Goal: Task Accomplishment & Management: Manage account settings

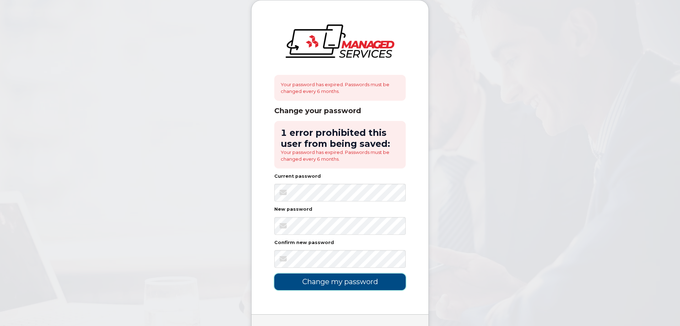
click at [343, 280] on input "Change my password" at bounding box center [339, 282] width 131 height 17
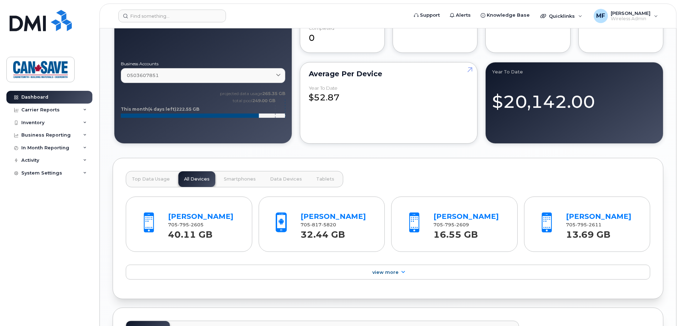
scroll to position [604, 0]
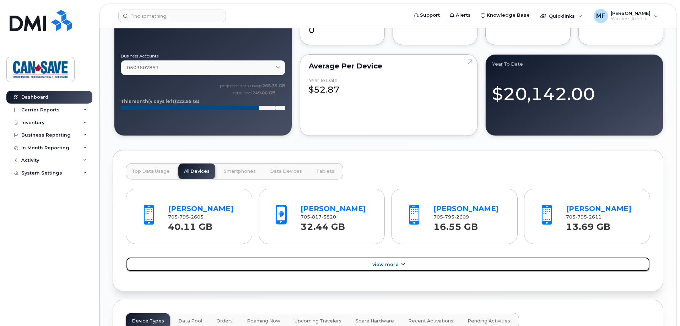
click at [402, 262] on icon at bounding box center [403, 264] width 6 height 5
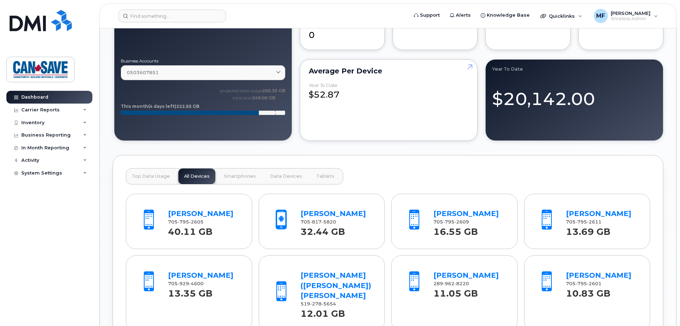
scroll to position [675, 0]
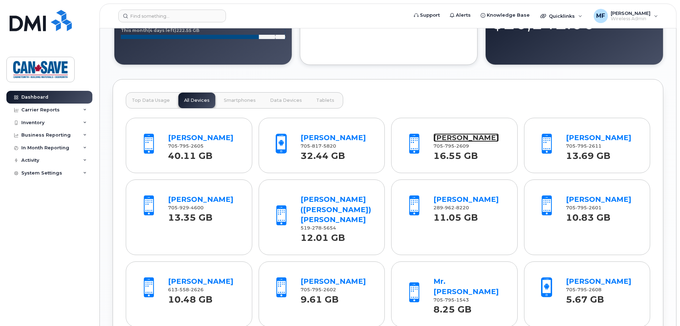
click at [446, 140] on link "Jason Tucker" at bounding box center [465, 138] width 65 height 9
click at [577, 142] on link "[PERSON_NAME]" at bounding box center [598, 138] width 65 height 9
click at [414, 146] on span at bounding box center [413, 144] width 21 height 22
click at [444, 141] on link "[PERSON_NAME]" at bounding box center [465, 138] width 65 height 9
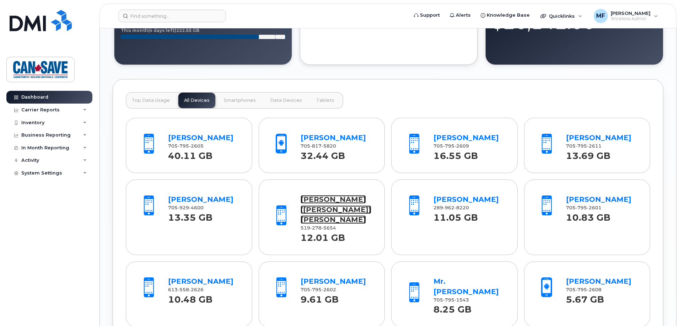
click at [316, 197] on link "[PERSON_NAME] ([PERSON_NAME]) [PERSON_NAME]" at bounding box center [335, 209] width 71 height 29
click at [470, 147] on strong "16.55 GB" at bounding box center [455, 154] width 44 height 15
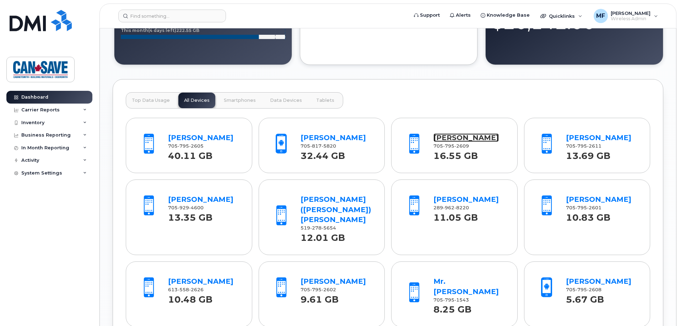
click at [452, 139] on link "[PERSON_NAME]" at bounding box center [465, 138] width 65 height 9
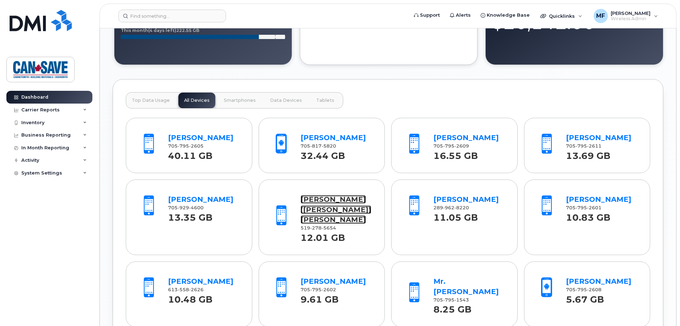
click at [314, 210] on link "Jennifer (Jj) Swainson" at bounding box center [335, 209] width 71 height 29
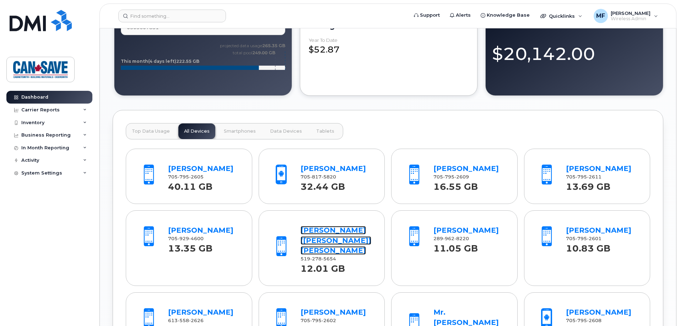
scroll to position [609, 0]
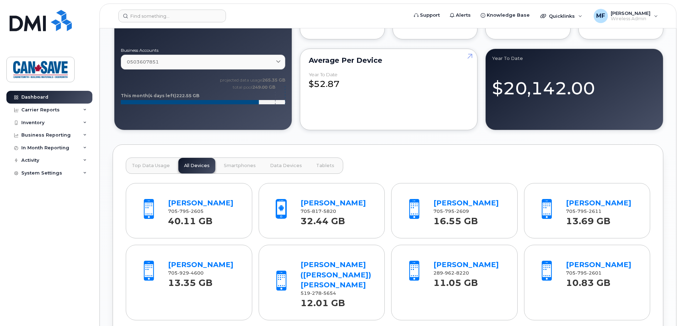
click at [135, 166] on span "Top Data Usage" at bounding box center [151, 166] width 38 height 6
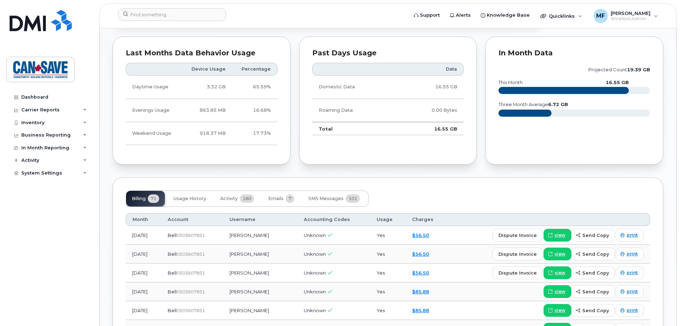
scroll to position [320, 0]
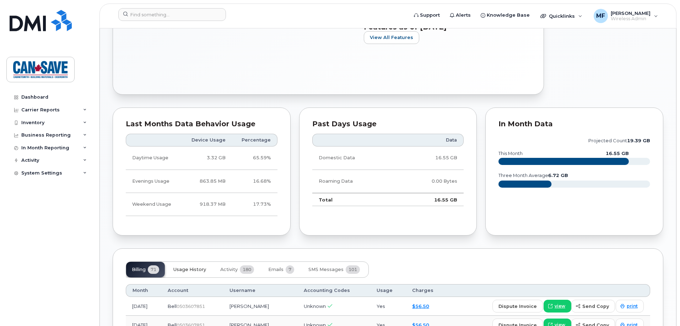
click at [193, 270] on span "Usage History" at bounding box center [189, 270] width 33 height 6
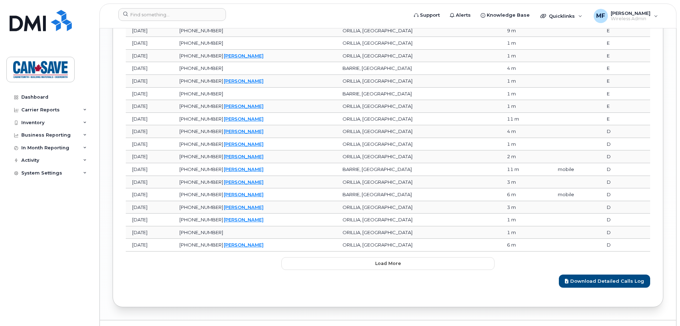
scroll to position [859, 0]
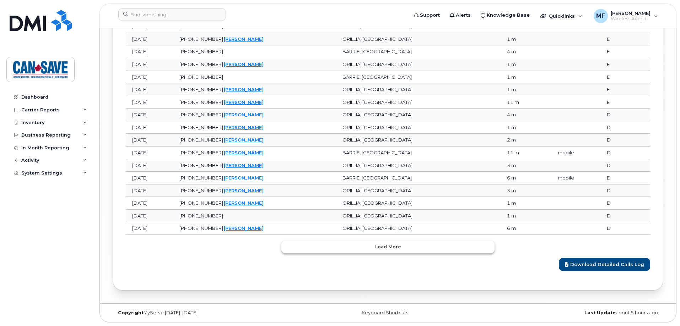
click at [350, 246] on button "Load more" at bounding box center [387, 247] width 213 height 13
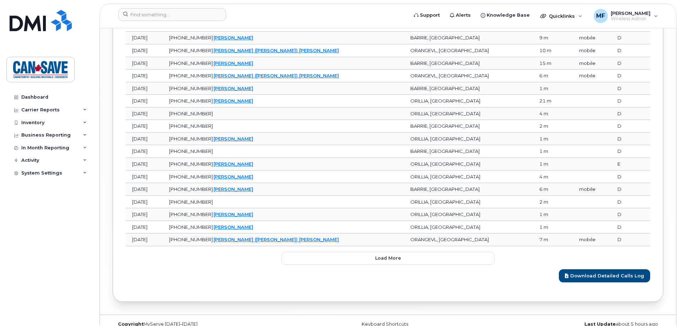
scroll to position [1175, 0]
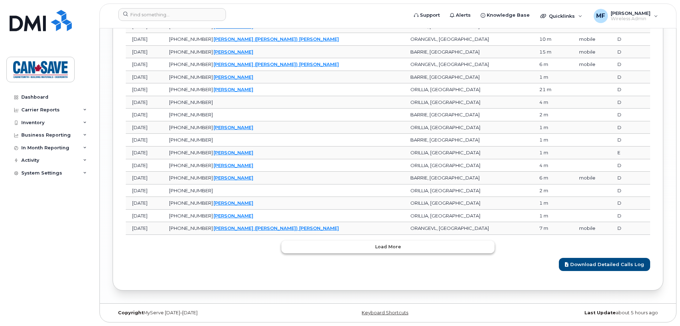
click at [369, 246] on button "Load more" at bounding box center [387, 247] width 213 height 13
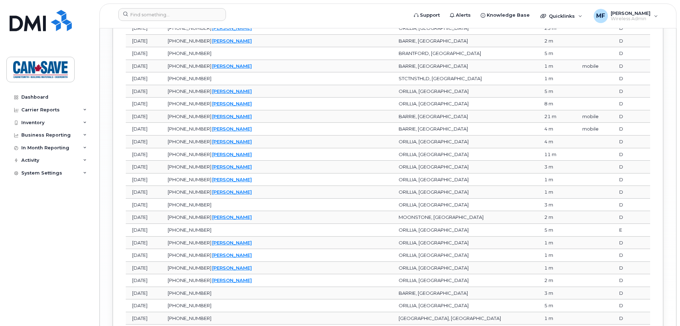
scroll to position [1490, 0]
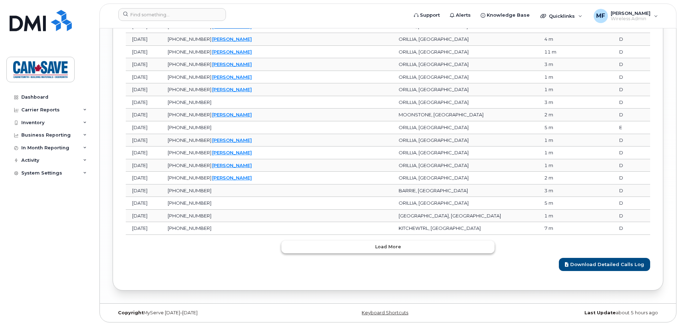
click at [368, 245] on button "Load more" at bounding box center [387, 247] width 213 height 13
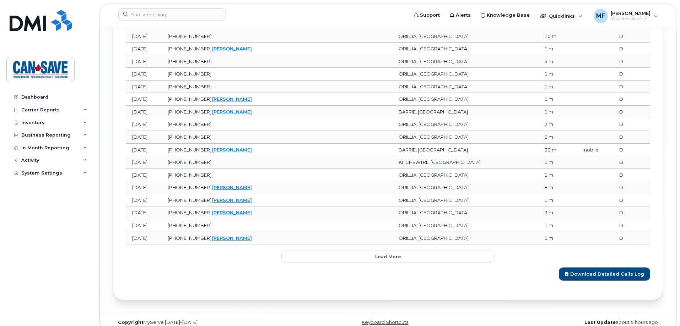
scroll to position [1806, 0]
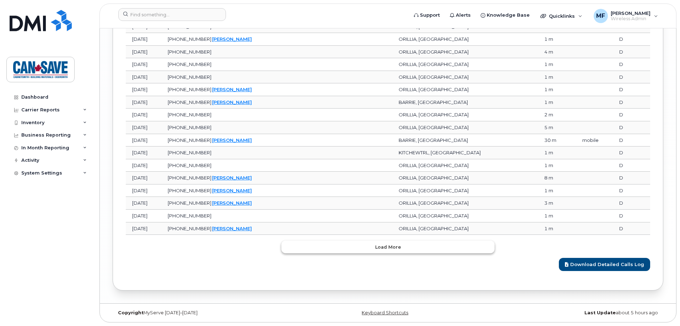
click at [365, 250] on button "Load more" at bounding box center [387, 247] width 213 height 13
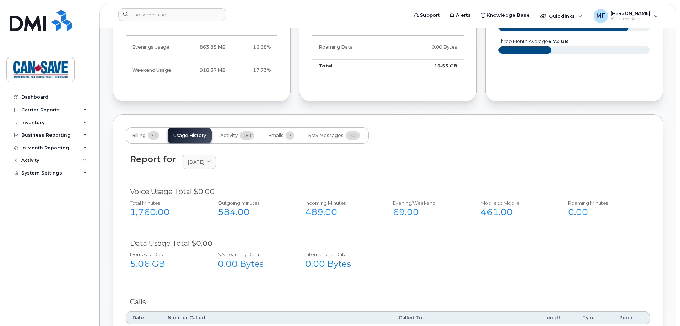
scroll to position [457, 0]
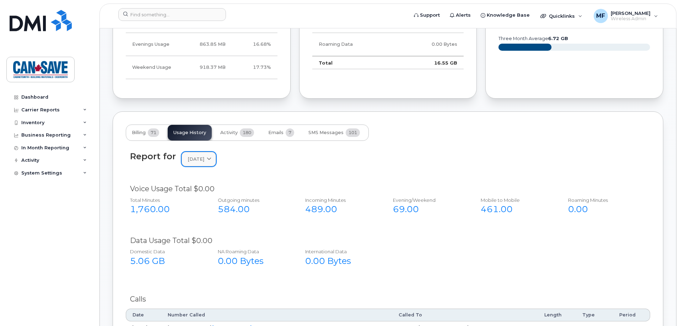
click at [203, 160] on span "July 2025" at bounding box center [195, 159] width 17 height 7
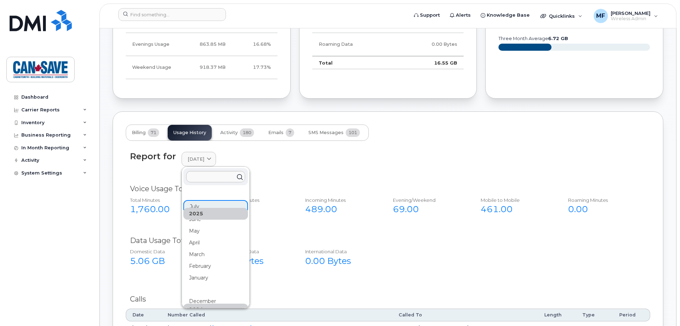
click at [301, 170] on div "Report for July 2025 2025 July June May April March February January 2024 Decem…" at bounding box center [388, 163] width 524 height 32
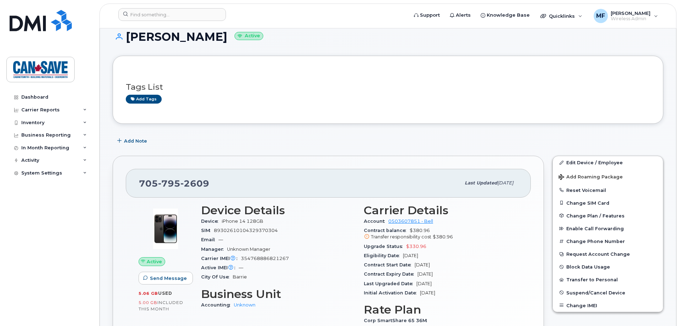
scroll to position [0, 0]
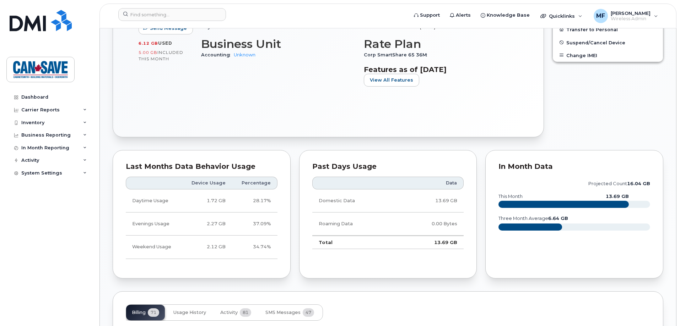
scroll to position [284, 0]
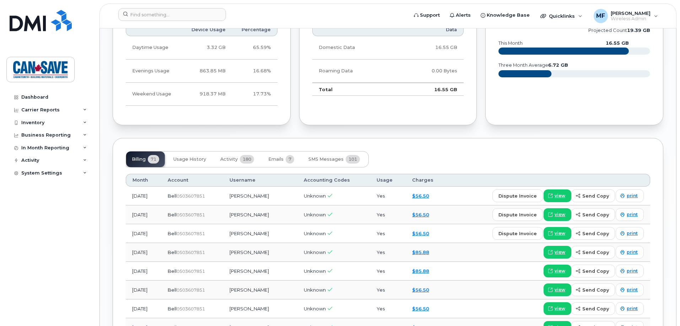
scroll to position [462, 0]
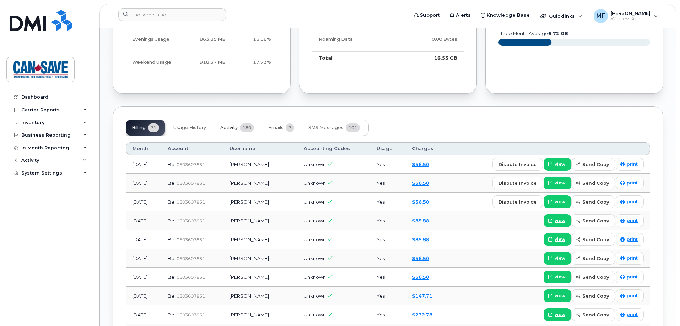
click at [235, 127] on span "Activity" at bounding box center [228, 128] width 17 height 6
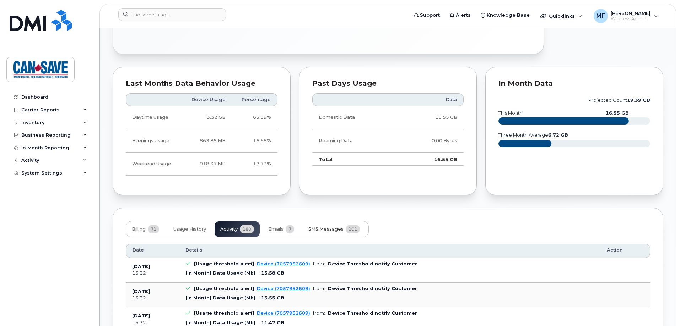
scroll to position [365, 0]
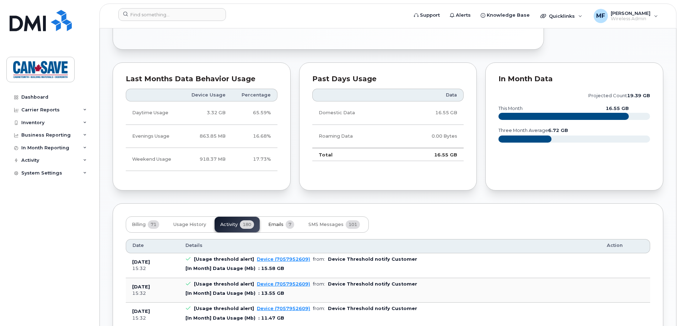
click at [285, 227] on button "Emails 7" at bounding box center [280, 225] width 37 height 16
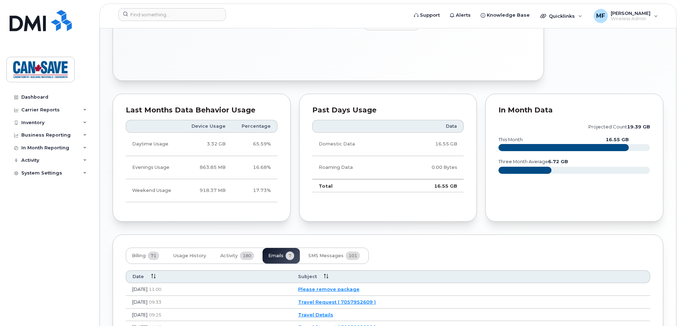
scroll to position [327, 0]
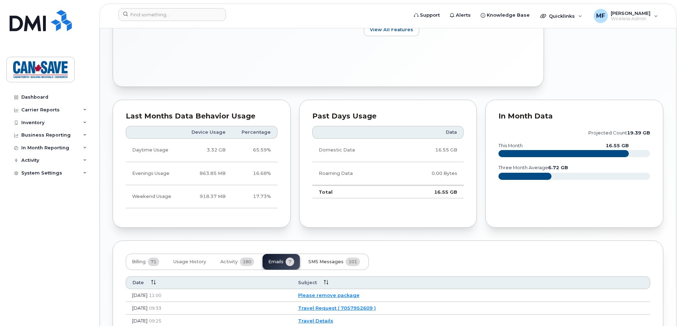
click at [328, 263] on span "SMS Messages" at bounding box center [325, 262] width 35 height 6
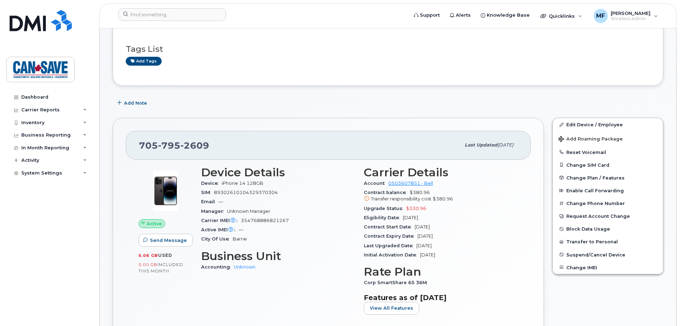
scroll to position [0, 0]
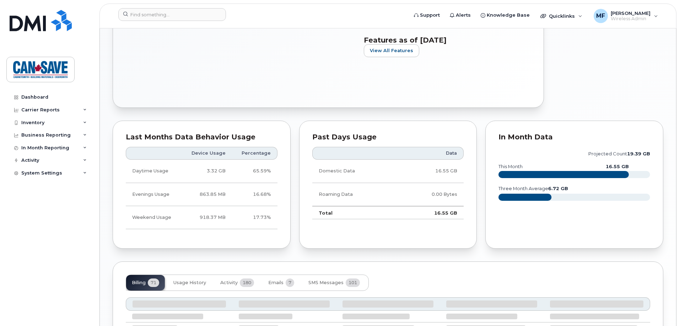
scroll to position [355, 0]
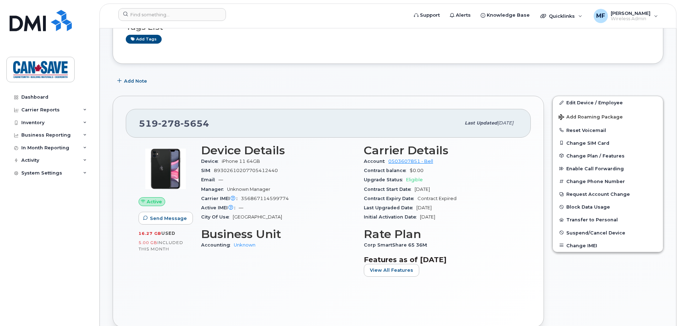
scroll to position [71, 0]
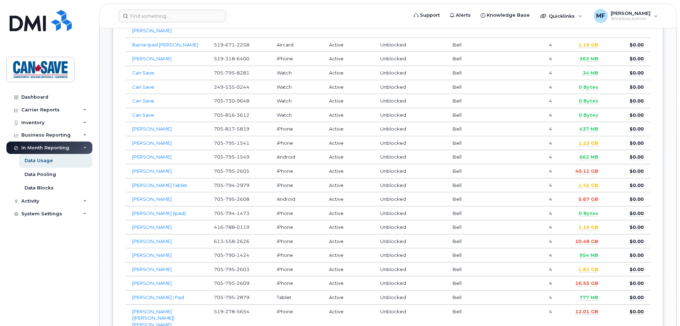
scroll to position [462, 0]
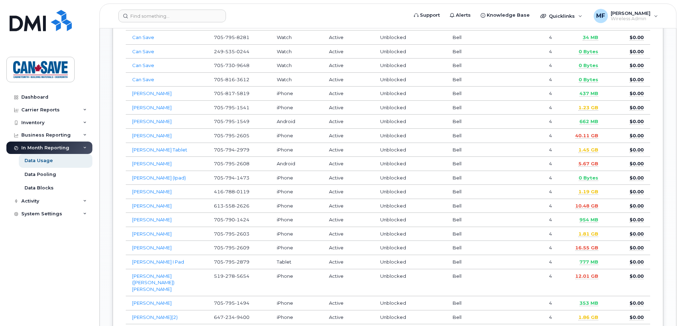
click at [391, 244] on td "Unblocked" at bounding box center [410, 248] width 72 height 14
click at [151, 245] on link "Jason Tucker" at bounding box center [151, 248] width 39 height 6
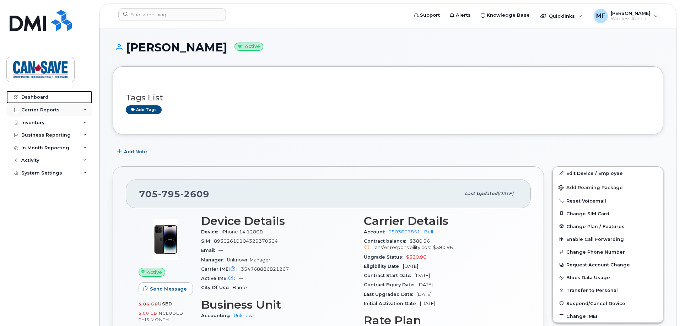
drag, startPoint x: 42, startPoint y: 96, endPoint x: 58, endPoint y: 109, distance: 20.5
click at [42, 96] on div "Dashboard" at bounding box center [34, 97] width 27 height 6
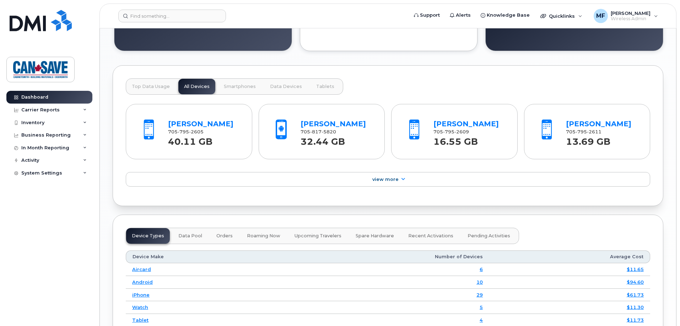
scroll to position [675, 0]
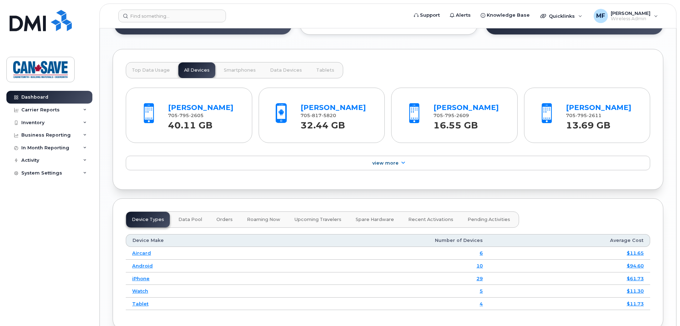
click at [155, 73] on span "Top Data Usage" at bounding box center [151, 70] width 38 height 6
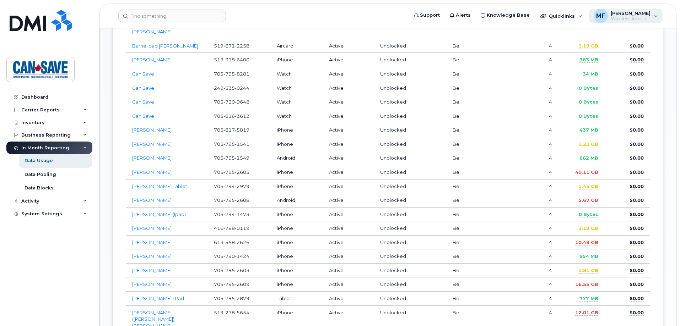
scroll to position [361, 0]
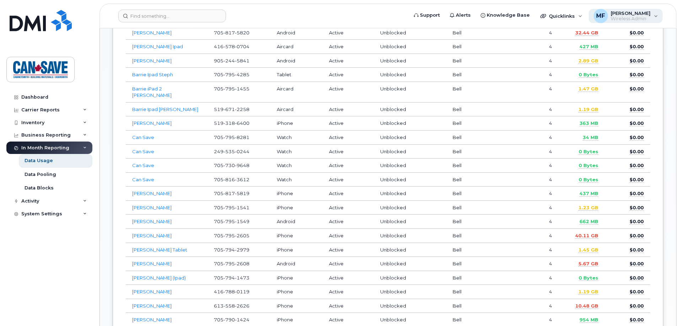
click at [608, 15] on div "MF" at bounding box center [600, 16] width 14 height 14
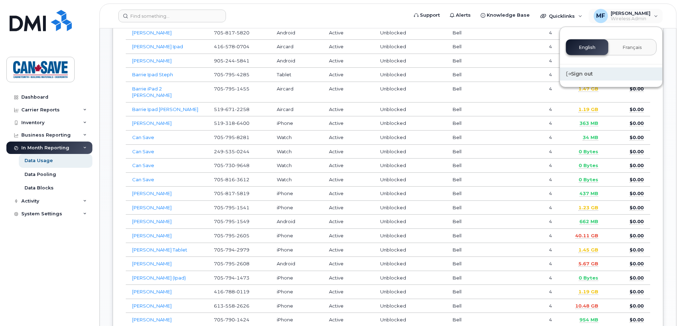
click at [583, 73] on div "Sign out" at bounding box center [611, 73] width 102 height 13
